Goal: Complete application form: Complete application form

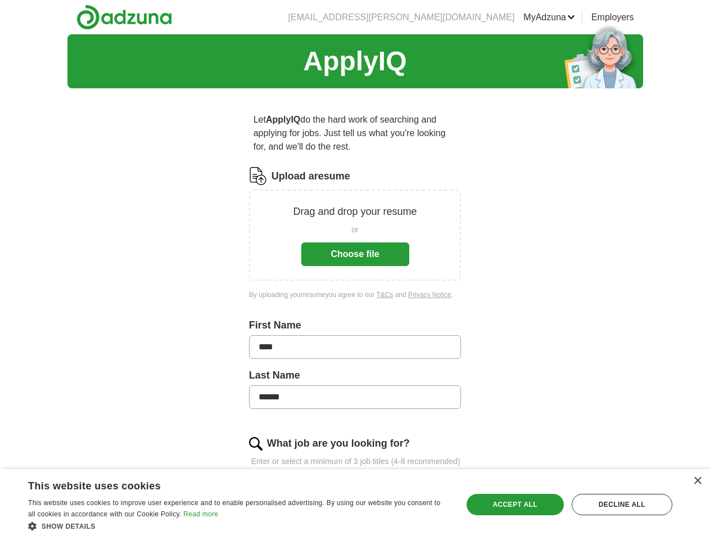
click at [575, 17] on link "MyAdzuna" at bounding box center [550, 17] width 52 height 13
click at [355, 287] on div "Upload a resume Drag and drop your resume or Choose file By uploading your resu…" at bounding box center [355, 240] width 213 height 146
click at [355, 242] on button "Choose file" at bounding box center [355, 254] width 108 height 24
click at [697, 481] on div "×" at bounding box center [697, 481] width 8 height 8
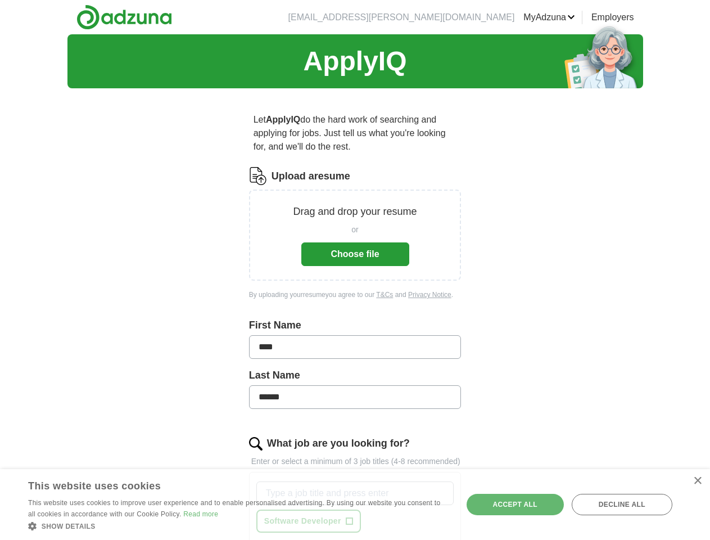
click at [238, 526] on div "Show details Hide details" at bounding box center [238, 525] width 421 height 11
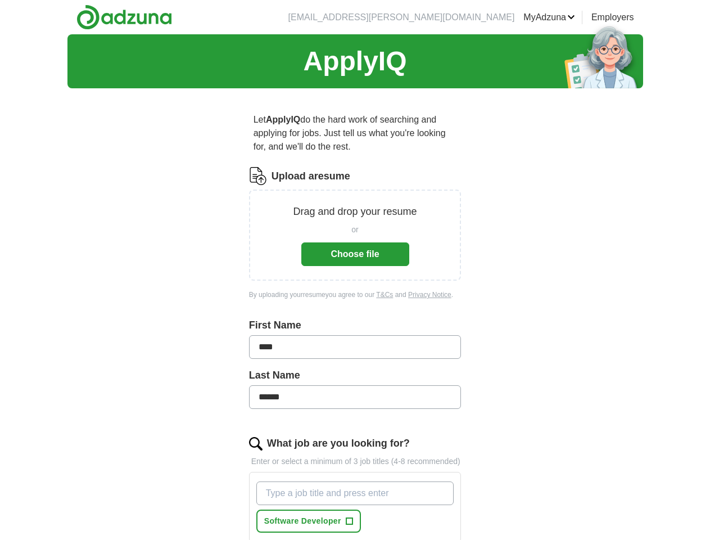
click at [499, 504] on div "Let ApplyIQ do the hard work of searching and applying for jobs. Just tell us w…" at bounding box center [355, 431] width 288 height 668
click at [622, 504] on div "ApplyIQ Let ApplyIQ do the hard work of searching and applying for jobs. Just t…" at bounding box center [355, 399] width 576 height 731
click at [67, 537] on div "ApplyIQ Let ApplyIQ do the hard work of searching and applying for jobs. Just t…" at bounding box center [355, 399] width 576 height 731
click at [152, 537] on div "ApplyIQ Let ApplyIQ do the hard work of searching and applying for jobs. Just t…" at bounding box center [355, 399] width 576 height 731
click at [249, 537] on div "What job are you looking for? Enter or select a minimum of 3 job titles (4-8 re…" at bounding box center [355, 493] width 213 height 115
